Goal: Use online tool/utility: Utilize a website feature to perform a specific function

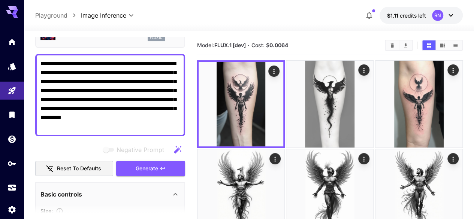
scroll to position [46, 0]
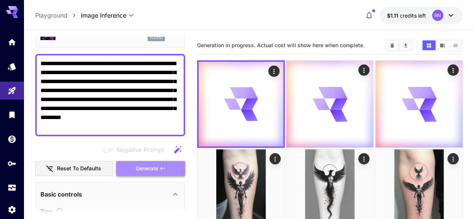
click at [144, 167] on span "Generate" at bounding box center [147, 168] width 22 height 9
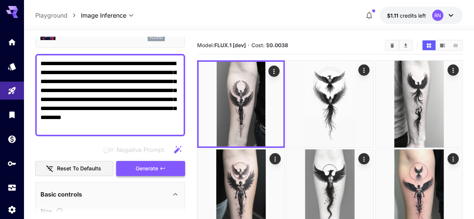
click at [150, 172] on span "Generate" at bounding box center [147, 168] width 22 height 9
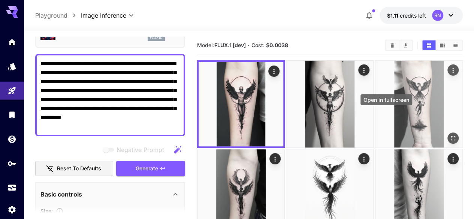
click at [449, 134] on icon "Open in fullscreen" at bounding box center [452, 137] width 7 height 7
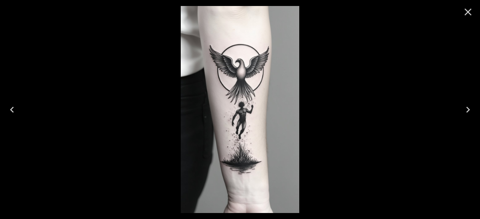
click at [465, 13] on icon "Close" at bounding box center [468, 12] width 12 height 12
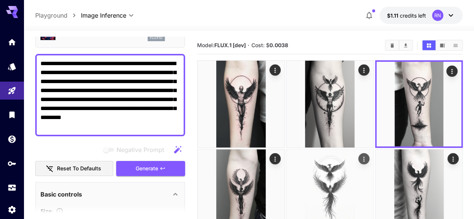
click at [286, 161] on img at bounding box center [329, 192] width 87 height 87
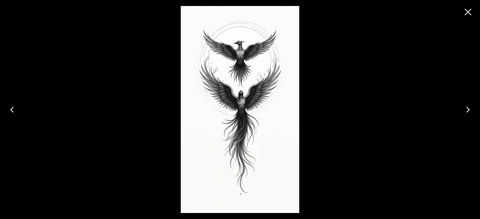
click at [468, 10] on icon "Close" at bounding box center [468, 12] width 12 height 12
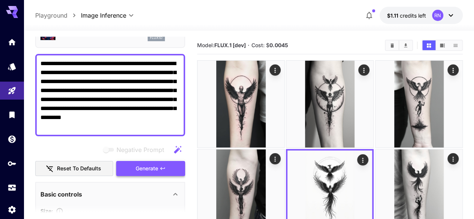
click at [134, 166] on button "Generate" at bounding box center [150, 168] width 69 height 15
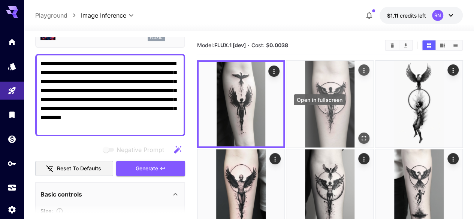
click at [362, 136] on icon "Open in fullscreen" at bounding box center [364, 138] width 4 height 4
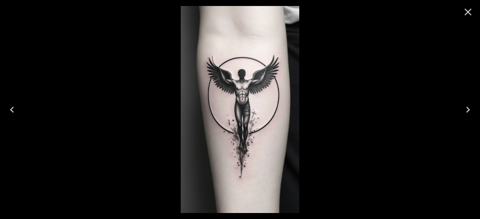
click at [466, 12] on icon "Close" at bounding box center [468, 12] width 12 height 12
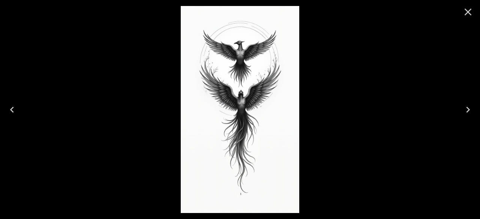
click at [465, 10] on icon "Close" at bounding box center [467, 12] width 7 height 7
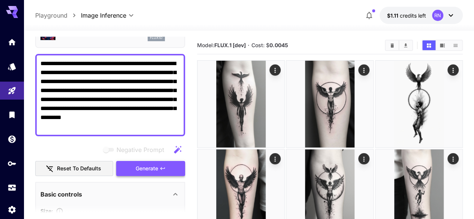
click at [137, 170] on span "Generate" at bounding box center [147, 168] width 22 height 9
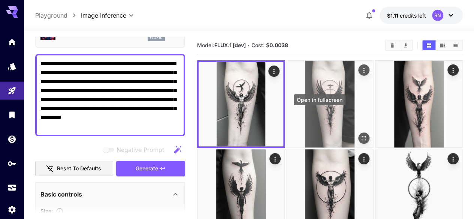
click at [360, 134] on icon "Open in fullscreen" at bounding box center [363, 137] width 7 height 7
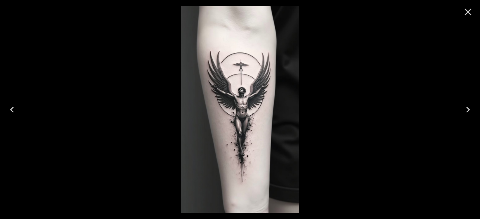
click at [13, 110] on icon "Previous" at bounding box center [12, 110] width 12 height 12
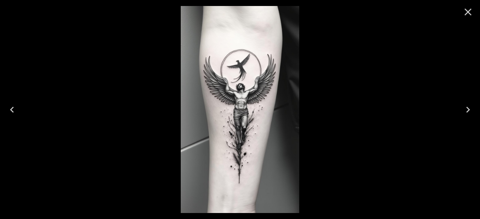
click at [467, 14] on icon "Close" at bounding box center [468, 12] width 12 height 12
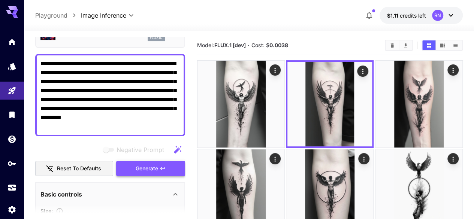
click at [141, 166] on span "Generate" at bounding box center [147, 168] width 22 height 9
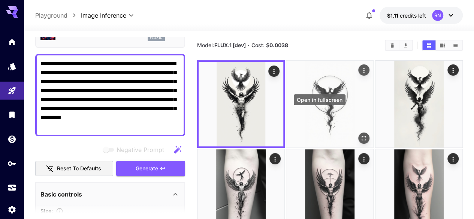
click at [360, 134] on icon "Open in fullscreen" at bounding box center [363, 137] width 7 height 7
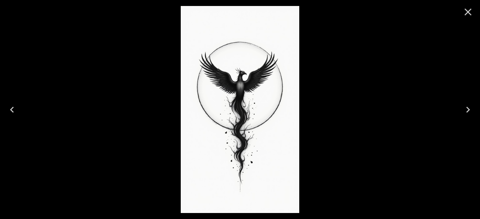
click at [470, 11] on icon "Close" at bounding box center [468, 12] width 12 height 12
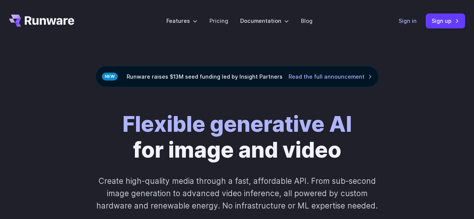
click at [408, 20] on link "Sign in" at bounding box center [408, 20] width 18 height 9
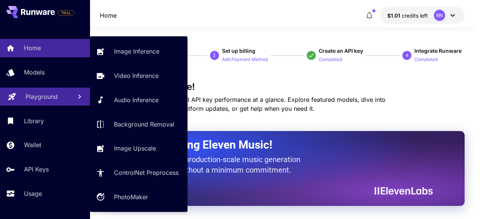
click at [39, 100] on p "Playground" at bounding box center [41, 96] width 32 height 9
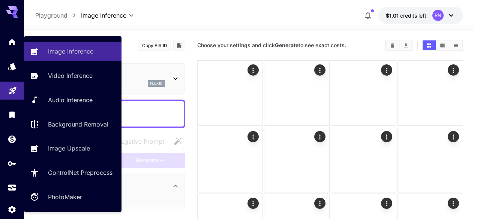
type input "**********"
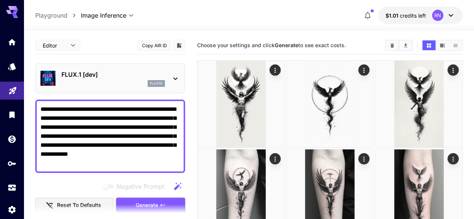
type textarea "**********"
click at [143, 203] on span "Generate" at bounding box center [147, 205] width 22 height 9
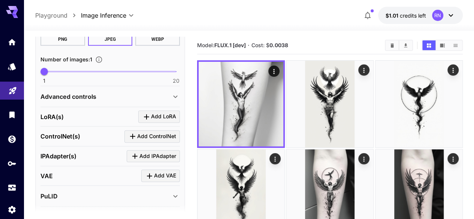
scroll to position [275, 0]
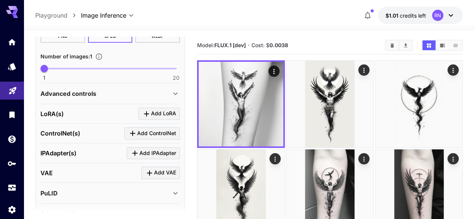
click at [66, 68] on span at bounding box center [110, 68] width 132 height 1
type input "*"
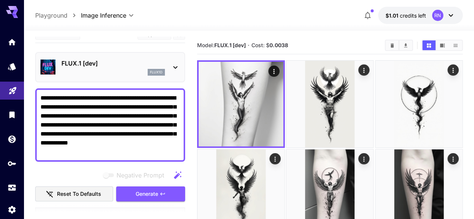
scroll to position [0, 0]
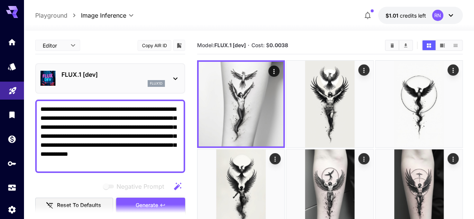
click at [167, 204] on button "Generate" at bounding box center [150, 205] width 69 height 15
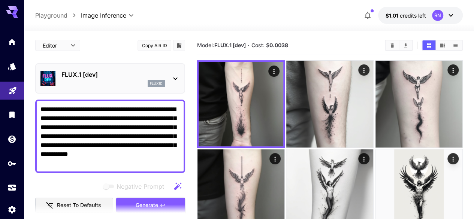
click at [142, 206] on section at bounding box center [110, 213] width 150 height 19
click at [153, 201] on span "Generate" at bounding box center [147, 205] width 22 height 9
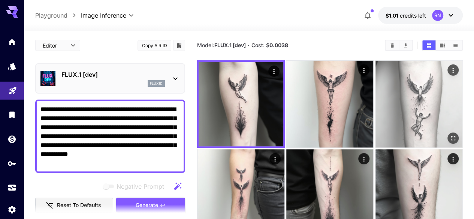
click at [375, 81] on img at bounding box center [418, 104] width 87 height 87
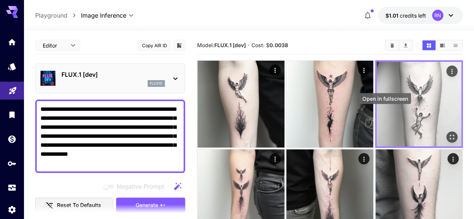
click at [450, 135] on icon "Open in fullscreen" at bounding box center [452, 137] width 4 height 4
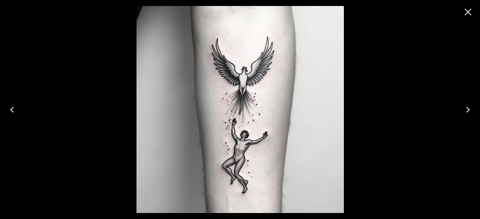
click at [468, 12] on icon "Close" at bounding box center [467, 12] width 7 height 7
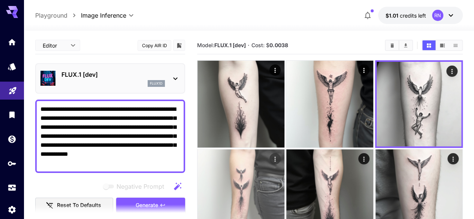
click at [284, 149] on img at bounding box center [240, 192] width 87 height 87
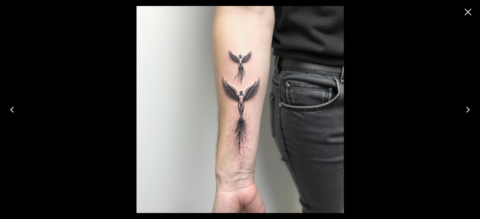
click at [466, 13] on icon "Close" at bounding box center [467, 12] width 7 height 7
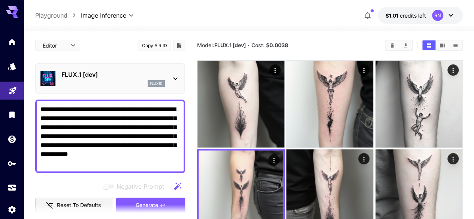
drag, startPoint x: 117, startPoint y: 166, endPoint x: 27, endPoint y: 97, distance: 113.1
paste textarea "**********"
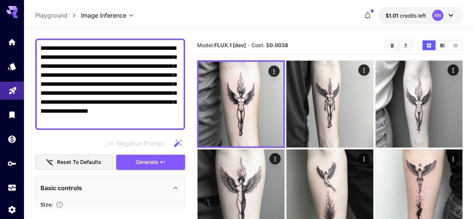
scroll to position [63, 0]
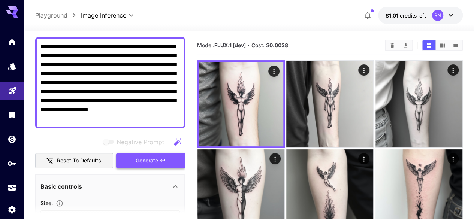
type textarea "**********"
click at [144, 163] on span "Generate" at bounding box center [147, 160] width 22 height 9
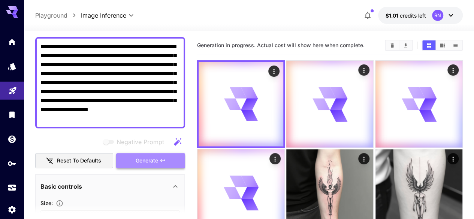
click at [172, 158] on button "Generate" at bounding box center [150, 160] width 69 height 15
